Goal: Task Accomplishment & Management: Complete application form

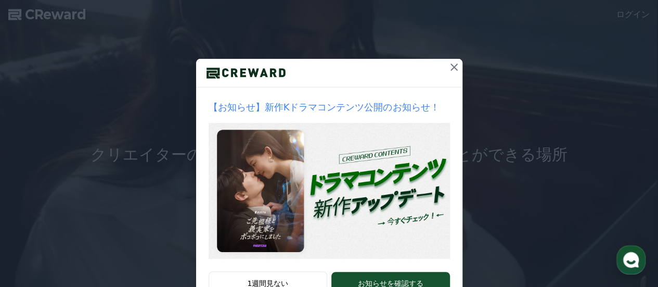
scroll to position [103, 0]
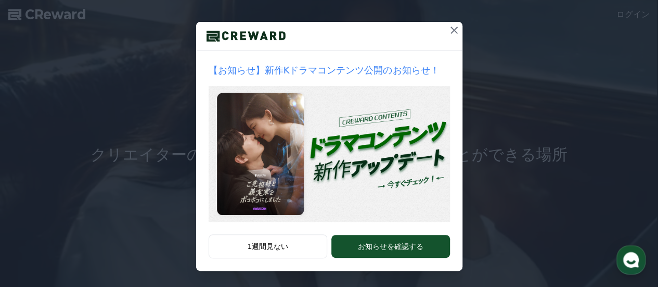
click at [450, 25] on icon at bounding box center [454, 30] width 12 height 12
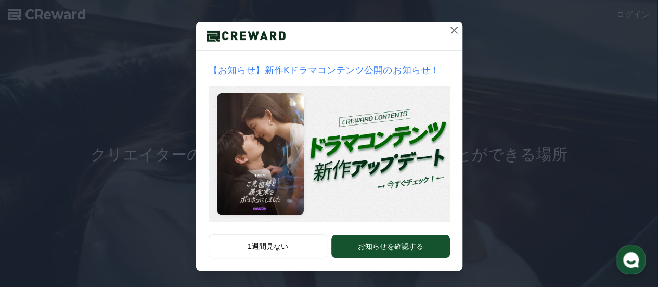
scroll to position [0, 0]
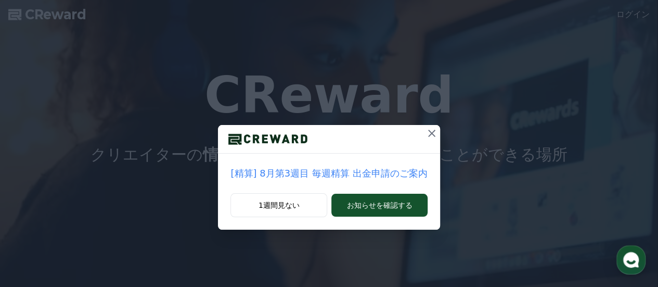
click at [428, 130] on icon at bounding box center [431, 133] width 12 height 12
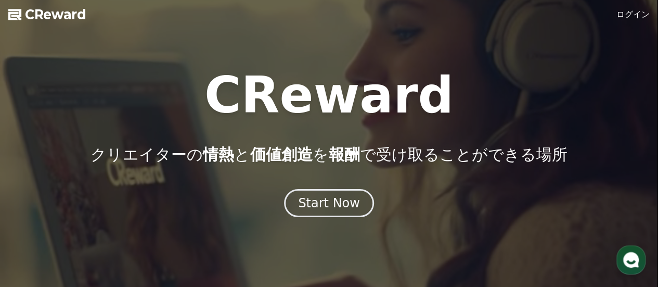
click at [638, 9] on link "ログイン" at bounding box center [632, 14] width 33 height 12
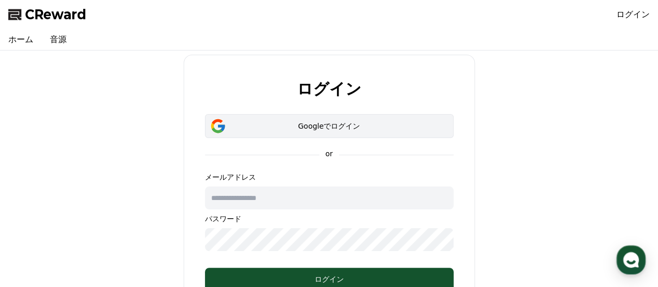
drag, startPoint x: 244, startPoint y: 131, endPoint x: 246, endPoint y: 125, distance: 5.6
click at [245, 129] on button "Googleでログイン" at bounding box center [329, 126] width 249 height 24
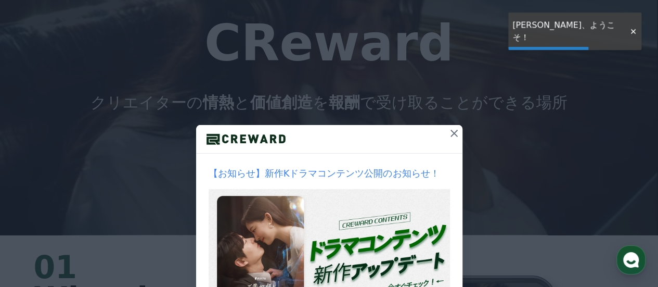
scroll to position [103, 0]
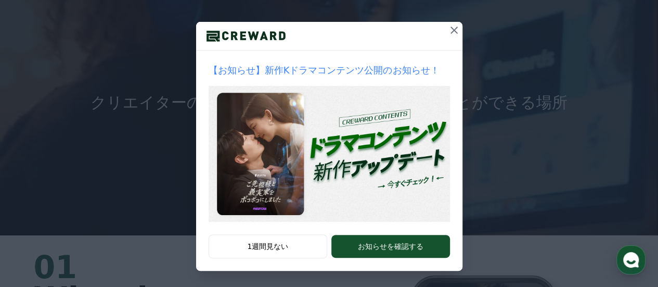
click at [450, 28] on icon at bounding box center [453, 30] width 7 height 7
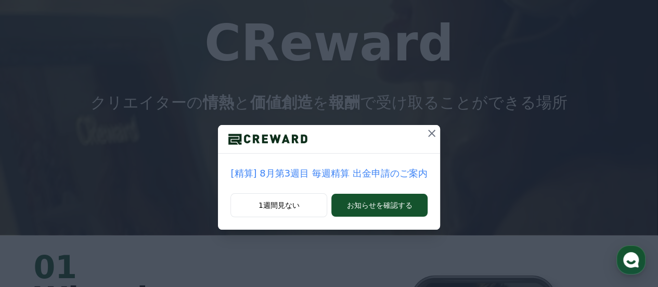
scroll to position [0, 0]
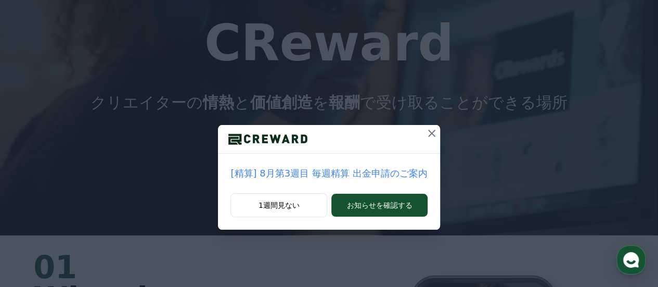
click at [425, 129] on icon at bounding box center [431, 133] width 12 height 12
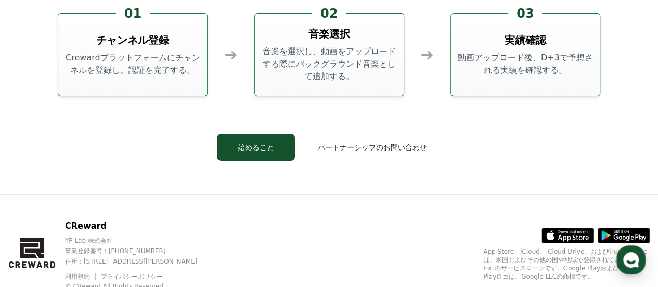
scroll to position [2765, 0]
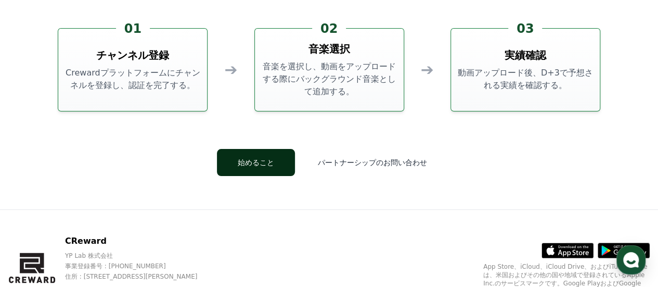
click at [267, 160] on button "始めること" at bounding box center [256, 162] width 78 height 27
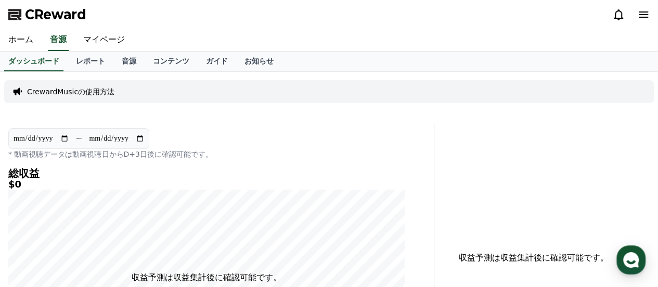
click at [646, 18] on icon at bounding box center [643, 14] width 12 height 12
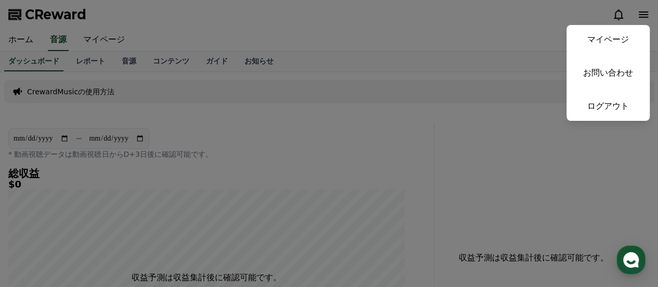
click at [646, 18] on button "close" at bounding box center [329, 143] width 658 height 287
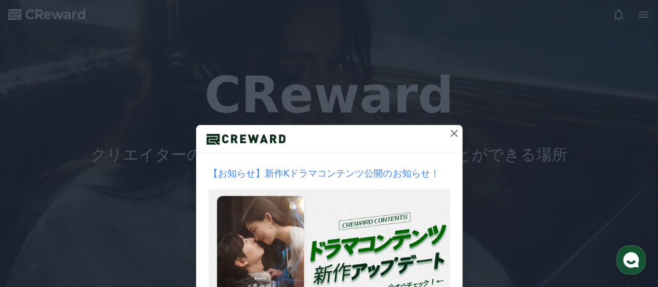
click at [449, 135] on icon at bounding box center [454, 133] width 12 height 12
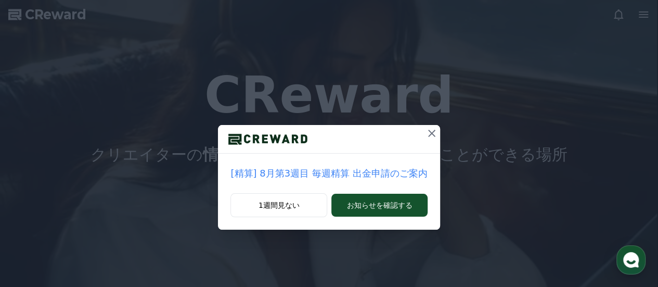
click at [428, 131] on icon at bounding box center [431, 132] width 7 height 7
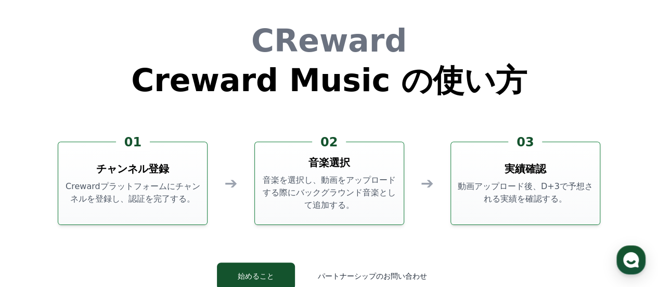
scroll to position [2704, 0]
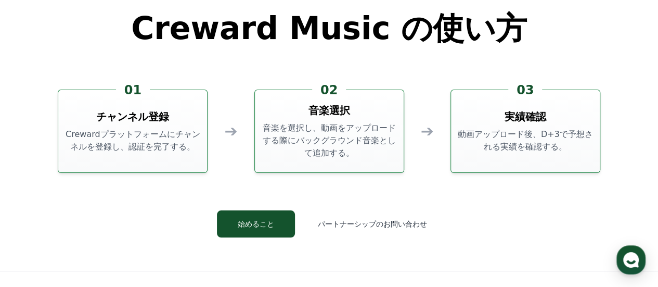
click at [162, 127] on div "01 チャンネル登録 Crewardプラットフォームにチャンネルを登録し、認証を完了する。" at bounding box center [133, 130] width 150 height 83
click at [131, 115] on h3 "チャンネル登録" at bounding box center [132, 116] width 73 height 15
click at [145, 140] on p "Crewardプラットフォームにチャンネルを登録し、認証を完了する。" at bounding box center [132, 140] width 140 height 25
click at [145, 138] on p "Crewardプラットフォームにチャンネルを登録し、認証を完了する。" at bounding box center [132, 140] width 140 height 25
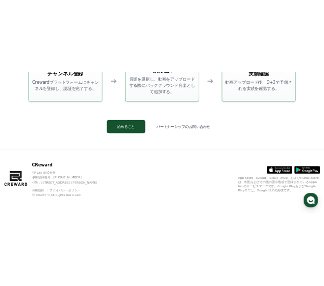
scroll to position [2713, 0]
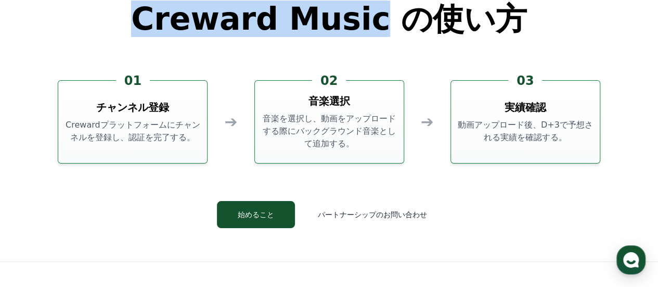
drag, startPoint x: 168, startPoint y: 22, endPoint x: 370, endPoint y: 23, distance: 201.8
click at [370, 23] on h1 "Creward Music の使い方" at bounding box center [329, 18] width 396 height 31
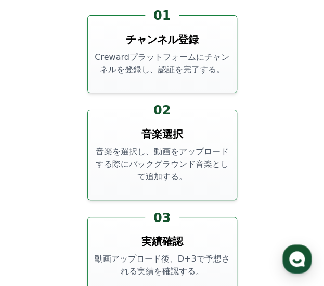
scroll to position [3301, 0]
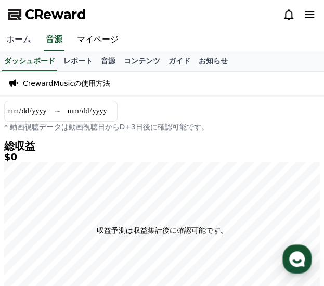
click at [16, 41] on link "ホーム" at bounding box center [18, 40] width 37 height 22
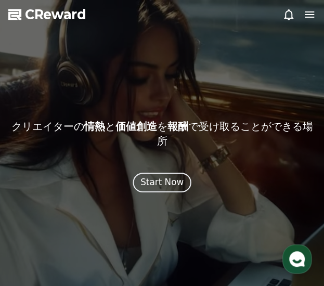
click at [161, 176] on div "Start Now" at bounding box center [161, 182] width 43 height 13
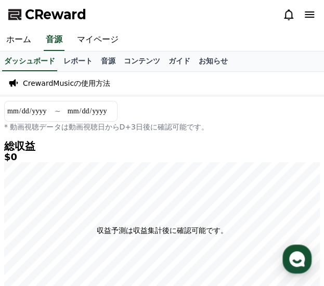
click at [311, 11] on icon at bounding box center [309, 14] width 9 height 6
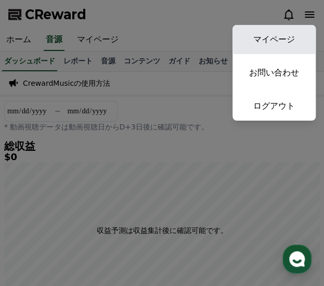
click at [279, 43] on link "マイページ" at bounding box center [273, 39] width 83 height 29
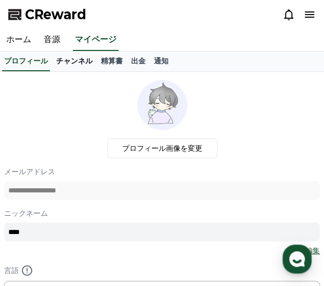
click at [60, 67] on link "チャンネル" at bounding box center [74, 61] width 45 height 20
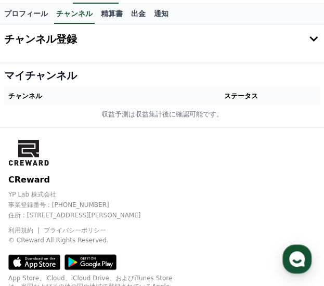
scroll to position [33, 0]
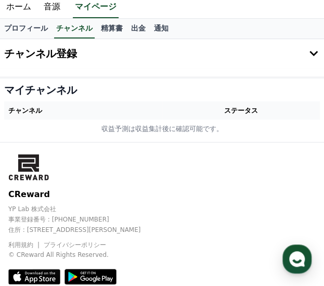
click at [31, 59] on h4 "チャンネル登録" at bounding box center [40, 53] width 73 height 11
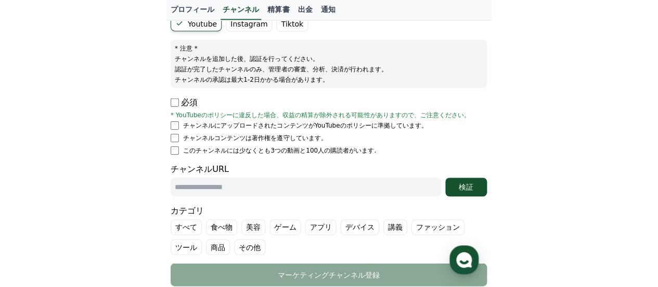
scroll to position [104, 0]
